Goal: Task Accomplishment & Management: Manage account settings

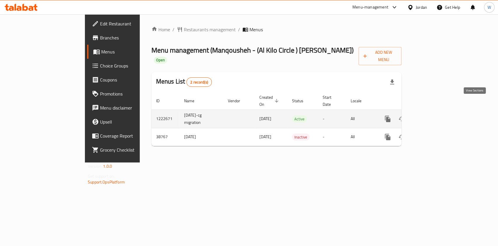
click at [437, 112] on link "enhanced table" at bounding box center [430, 119] width 14 height 14
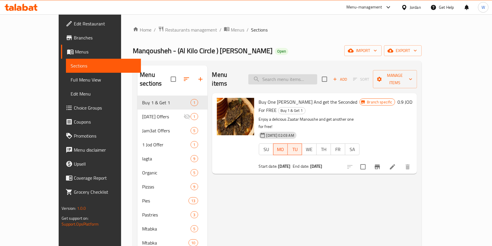
click at [296, 74] on input "search" at bounding box center [282, 79] width 69 height 10
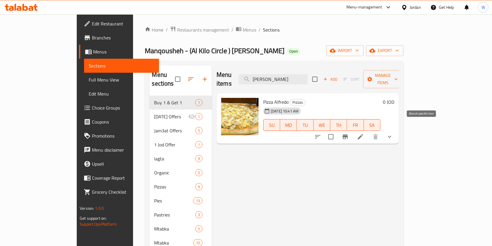
type input "[PERSON_NAME]"
click at [348, 134] on icon "Branch-specific-item" at bounding box center [344, 136] width 5 height 5
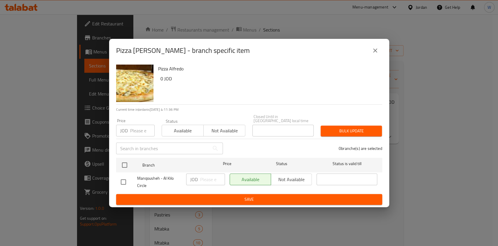
click at [374, 54] on icon "close" at bounding box center [375, 50] width 7 height 7
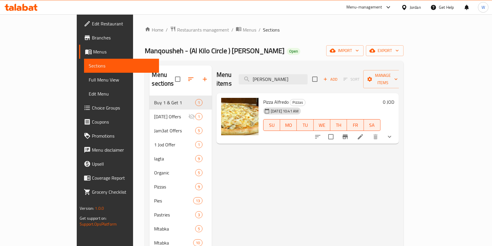
click at [396, 129] on button "show more" at bounding box center [389, 136] width 14 height 14
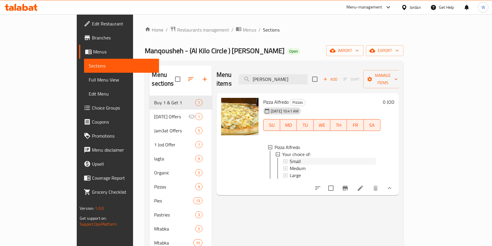
click at [290, 157] on span "Small" at bounding box center [295, 160] width 11 height 7
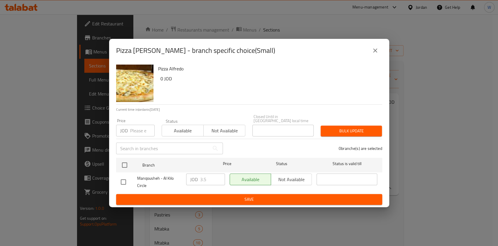
click at [379, 51] on button "close" at bounding box center [375, 50] width 14 height 14
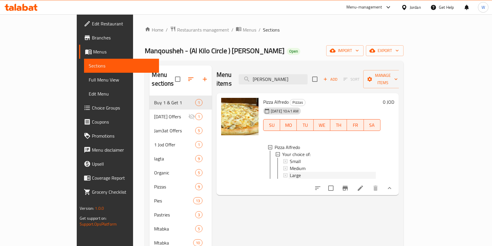
click at [307, 171] on div "Large" at bounding box center [333, 174] width 86 height 7
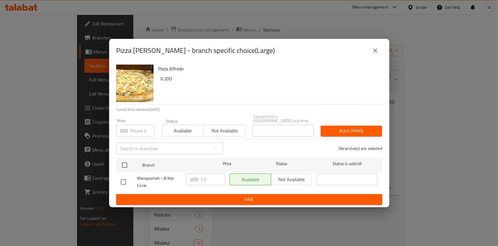
click at [378, 55] on button "close" at bounding box center [375, 50] width 14 height 14
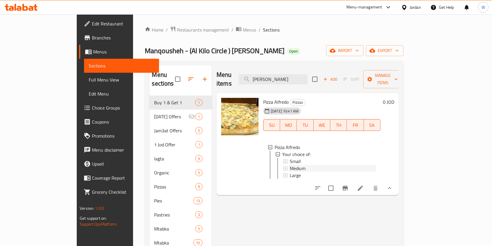
click at [301, 164] on div "Medium" at bounding box center [333, 167] width 86 height 7
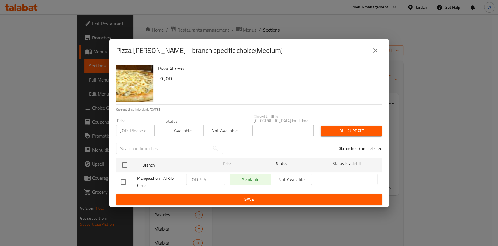
drag, startPoint x: 378, startPoint y: 59, endPoint x: 376, endPoint y: 57, distance: 3.1
click at [376, 57] on div "Pizza [PERSON_NAME] - branch specific choice(Medium)" at bounding box center [249, 50] width 266 height 14
click at [380, 53] on button "close" at bounding box center [375, 50] width 14 height 14
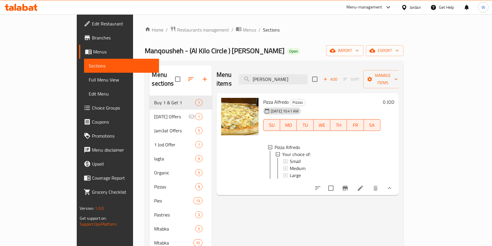
click at [143, 21] on div "Home / Restaurants management / Menus / Sections Manqousheh - (Al Kilo Circle )…" at bounding box center [274, 170] width 282 height 313
click at [150, 39] on div "Home / Restaurants management / Menus / Sections Manqousheh - (Al Kilo Circle )…" at bounding box center [274, 171] width 258 height 290
click at [177, 33] on span "Restaurants management" at bounding box center [203, 29] width 52 height 7
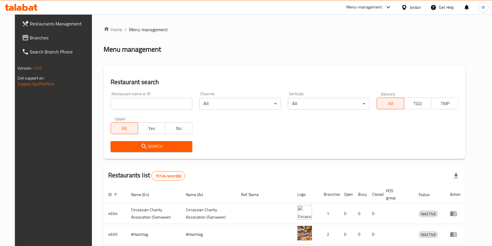
click at [175, 105] on input "search" at bounding box center [152, 104] width 82 height 12
